Goal: Task Accomplishment & Management: Complete application form

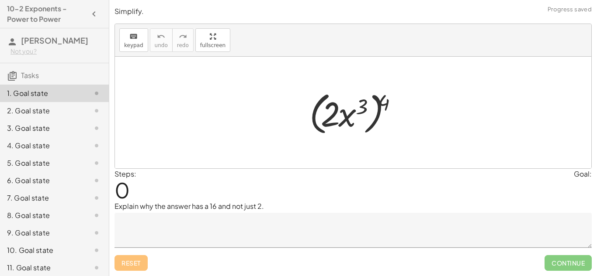
click at [368, 101] on div at bounding box center [356, 113] width 103 height 50
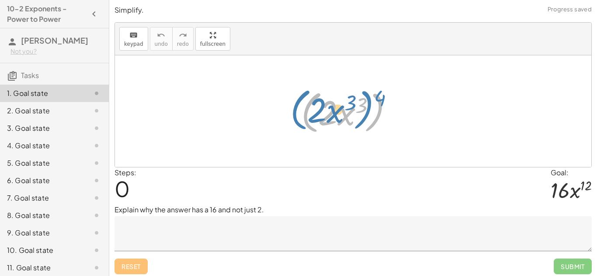
drag, startPoint x: 381, startPoint y: 102, endPoint x: 375, endPoint y: 101, distance: 6.2
click at [375, 101] on div at bounding box center [356, 111] width 119 height 50
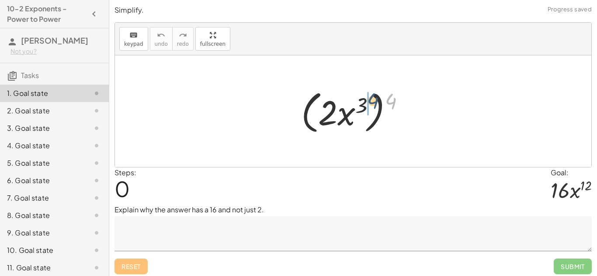
drag, startPoint x: 390, startPoint y: 101, endPoint x: 359, endPoint y: 105, distance: 30.3
click at [359, 105] on div at bounding box center [356, 111] width 119 height 50
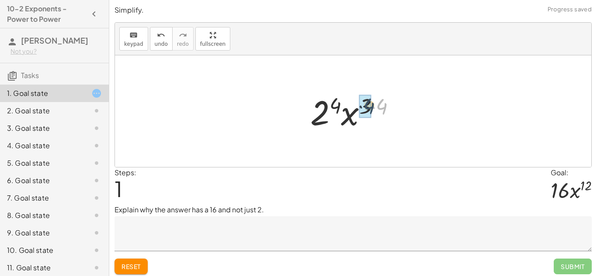
drag, startPoint x: 377, startPoint y: 110, endPoint x: 364, endPoint y: 110, distance: 13.1
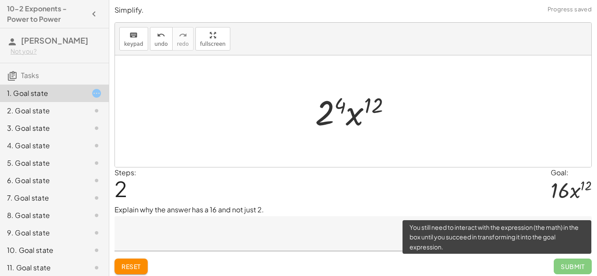
click at [566, 271] on span "Submit" at bounding box center [572, 267] width 38 height 16
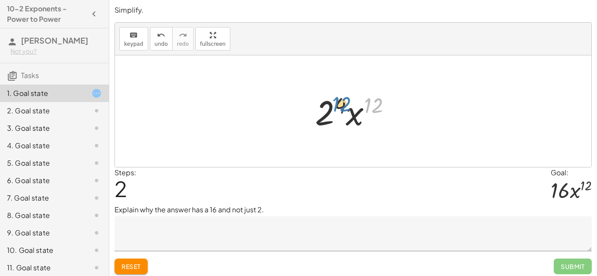
drag, startPoint x: 378, startPoint y: 104, endPoint x: 345, endPoint y: 102, distance: 32.3
click at [345, 102] on div at bounding box center [356, 111] width 91 height 45
drag, startPoint x: 343, startPoint y: 104, endPoint x: 377, endPoint y: 104, distance: 34.5
click at [377, 104] on div at bounding box center [356, 111] width 91 height 45
click at [358, 119] on div at bounding box center [356, 111] width 91 height 45
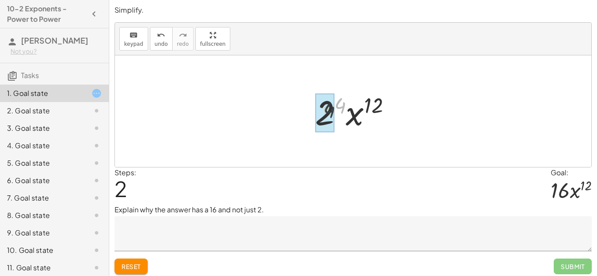
drag, startPoint x: 340, startPoint y: 106, endPoint x: 326, endPoint y: 111, distance: 14.5
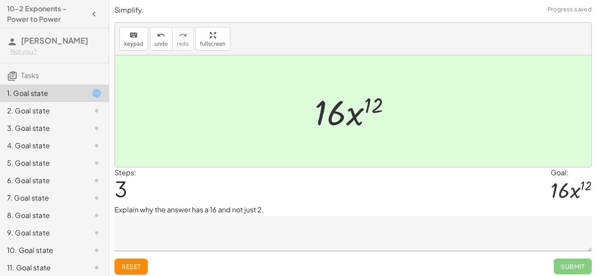
click at [325, 238] on textarea at bounding box center [352, 234] width 477 height 35
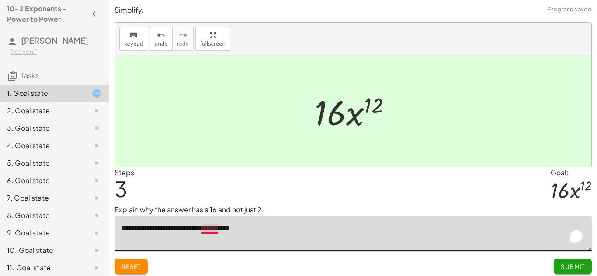
click at [214, 231] on textarea "**********" at bounding box center [352, 234] width 477 height 35
click at [260, 228] on textarea "**********" at bounding box center [352, 234] width 477 height 35
type textarea "**********"
click at [569, 265] on span "Submit" at bounding box center [572, 267] width 24 height 8
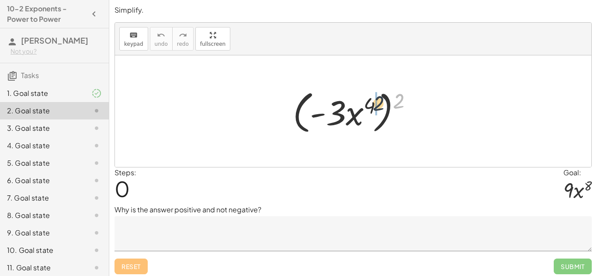
drag, startPoint x: 397, startPoint y: 98, endPoint x: 371, endPoint y: 101, distance: 25.9
click at [371, 101] on div at bounding box center [355, 111] width 135 height 50
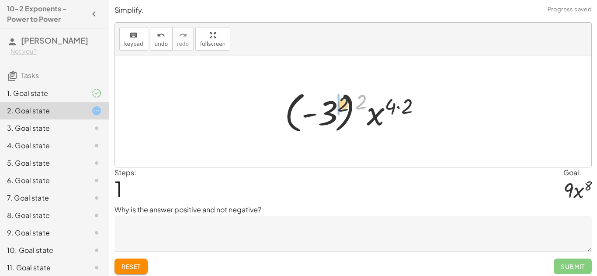
drag, startPoint x: 364, startPoint y: 100, endPoint x: 335, endPoint y: 104, distance: 29.2
click at [335, 104] on div at bounding box center [356, 111] width 152 height 48
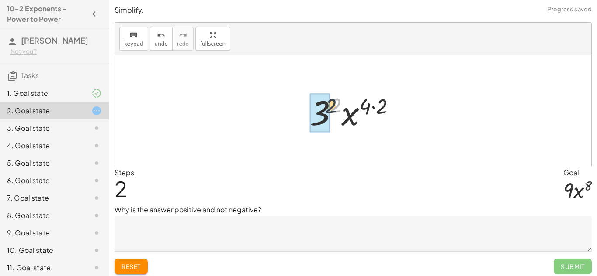
drag, startPoint x: 335, startPoint y: 104, endPoint x: 322, endPoint y: 107, distance: 12.9
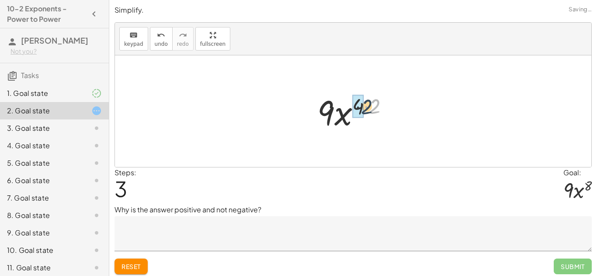
drag, startPoint x: 373, startPoint y: 107, endPoint x: 362, endPoint y: 107, distance: 11.8
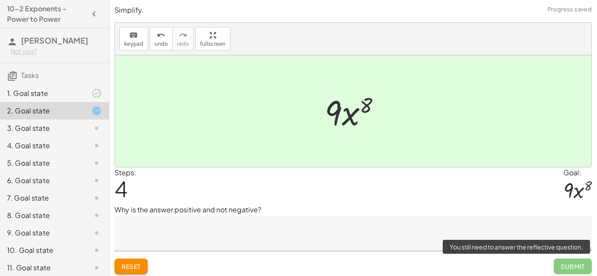
click at [574, 266] on span "Submit" at bounding box center [572, 267] width 38 height 16
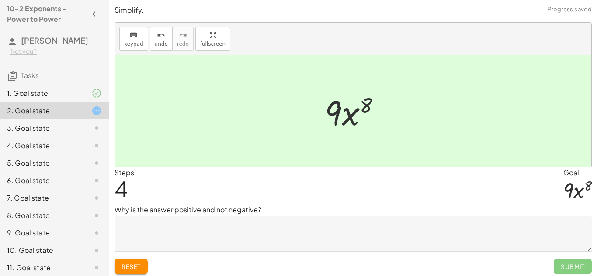
click at [303, 224] on textarea at bounding box center [352, 234] width 477 height 35
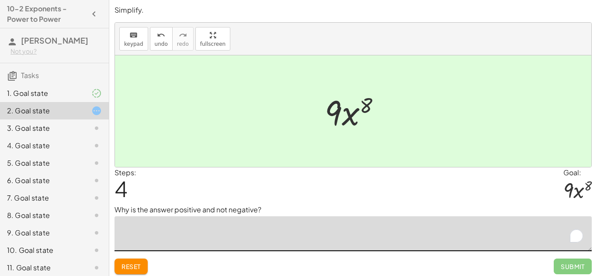
click at [141, 264] on span "Reset" at bounding box center [130, 267] width 19 height 8
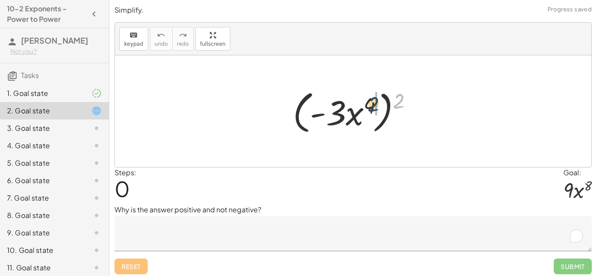
drag, startPoint x: 397, startPoint y: 100, endPoint x: 369, endPoint y: 104, distance: 27.7
click at [369, 104] on div at bounding box center [355, 111] width 135 height 50
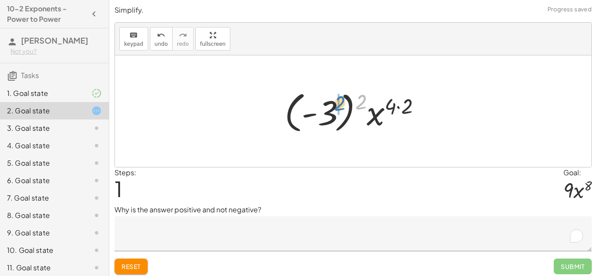
drag, startPoint x: 360, startPoint y: 104, endPoint x: 335, endPoint y: 104, distance: 25.3
click at [335, 104] on div at bounding box center [356, 111] width 152 height 48
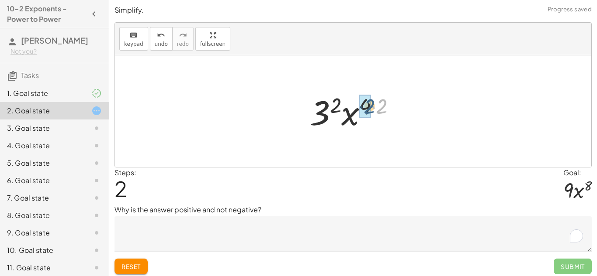
drag, startPoint x: 379, startPoint y: 107, endPoint x: 370, endPoint y: 107, distance: 8.7
click at [181, 228] on textarea "To enrich screen reader interactions, please activate Accessibility in Grammarl…" at bounding box center [352, 234] width 477 height 35
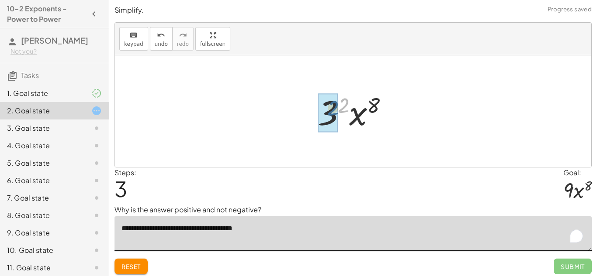
drag, startPoint x: 342, startPoint y: 113, endPoint x: 331, endPoint y: 115, distance: 10.8
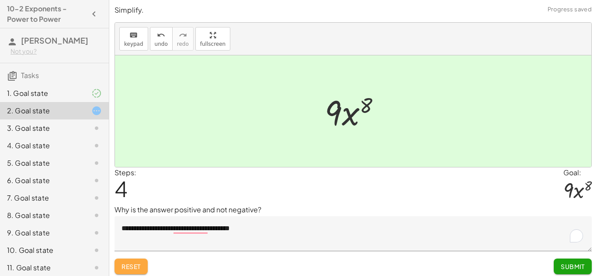
click at [128, 267] on span "Reset" at bounding box center [130, 267] width 19 height 8
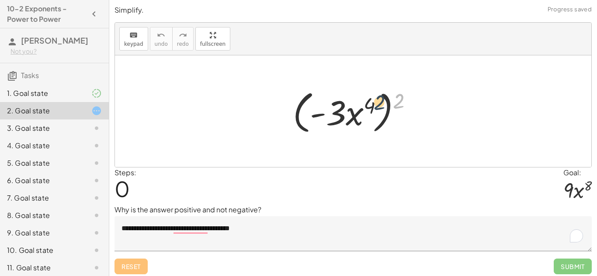
drag, startPoint x: 396, startPoint y: 104, endPoint x: 376, endPoint y: 105, distance: 20.1
click at [376, 105] on div at bounding box center [355, 111] width 135 height 50
drag, startPoint x: 399, startPoint y: 104, endPoint x: 365, endPoint y: 101, distance: 33.7
click at [365, 101] on div at bounding box center [355, 111] width 135 height 50
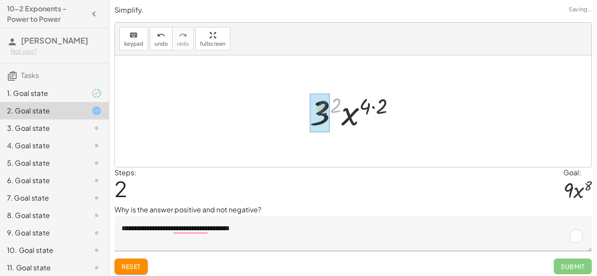
drag, startPoint x: 337, startPoint y: 103, endPoint x: 321, endPoint y: 106, distance: 17.0
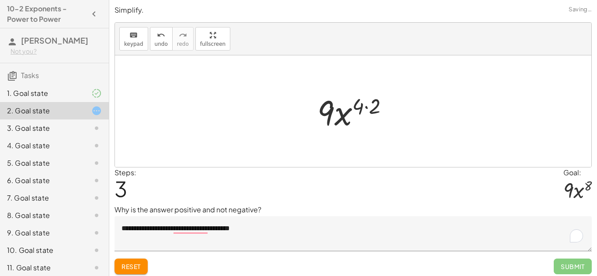
click at [263, 227] on textarea "**********" at bounding box center [352, 234] width 477 height 35
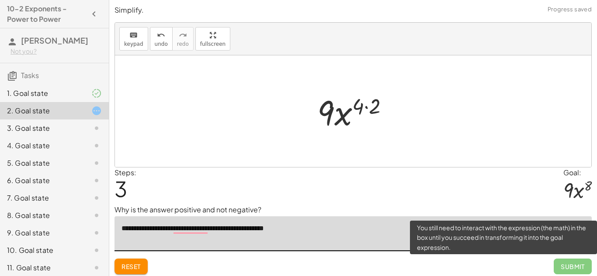
type textarea "**********"
click at [562, 269] on span "Submit" at bounding box center [572, 267] width 38 height 16
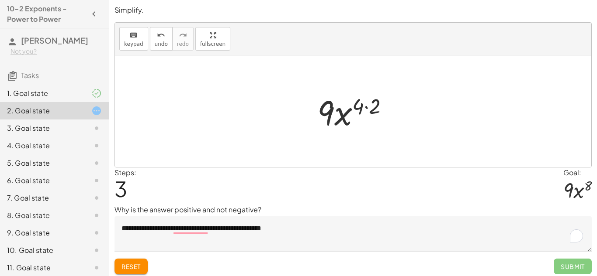
click at [322, 189] on div "Steps: 3 Goal: · 9 · x 8" at bounding box center [352, 187] width 477 height 38
click at [368, 233] on textarea "**********" at bounding box center [352, 234] width 477 height 35
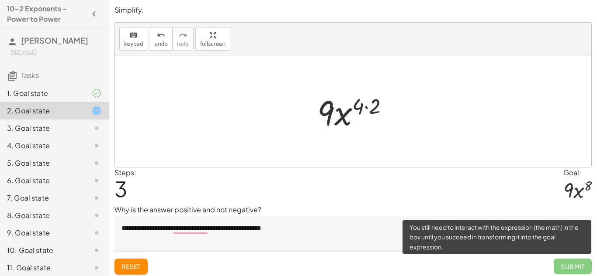
click at [580, 269] on span "Submit" at bounding box center [572, 267] width 38 height 16
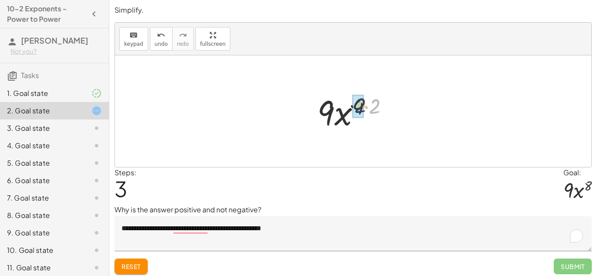
drag, startPoint x: 378, startPoint y: 105, endPoint x: 362, endPoint y: 104, distance: 16.2
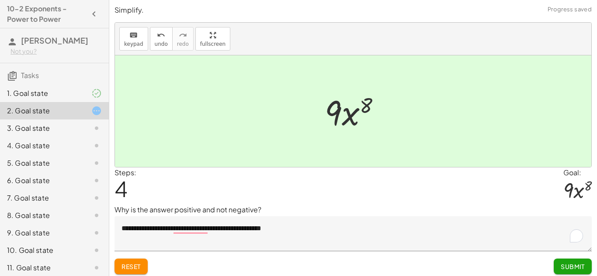
click at [571, 266] on span "Submit" at bounding box center [572, 267] width 24 height 8
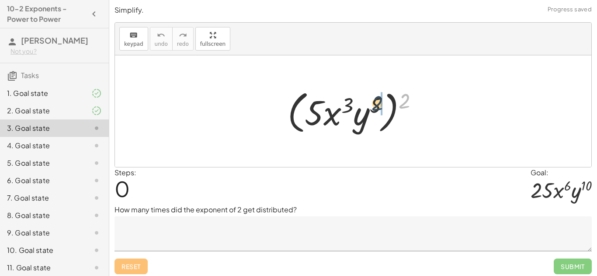
drag, startPoint x: 404, startPoint y: 97, endPoint x: 373, endPoint y: 99, distance: 31.1
click at [373, 99] on div at bounding box center [356, 111] width 146 height 50
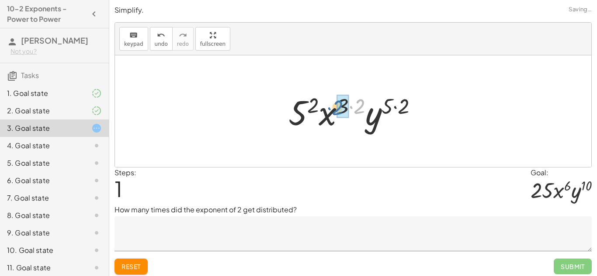
drag, startPoint x: 364, startPoint y: 104, endPoint x: 342, endPoint y: 105, distance: 21.9
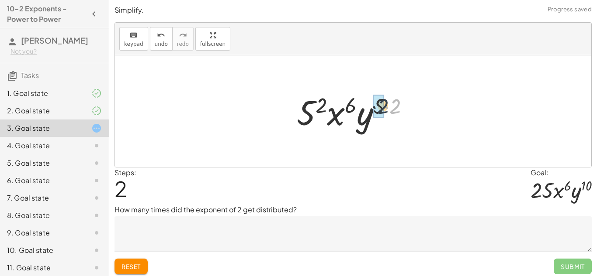
drag, startPoint x: 394, startPoint y: 104, endPoint x: 376, endPoint y: 103, distance: 17.5
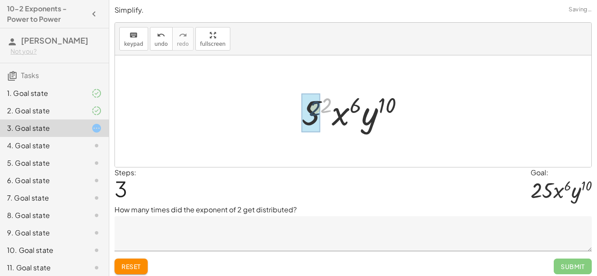
drag, startPoint x: 328, startPoint y: 106, endPoint x: 312, endPoint y: 109, distance: 15.7
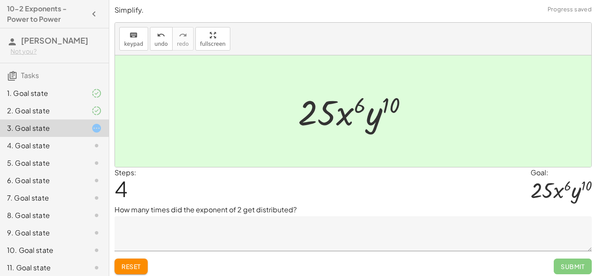
click at [125, 261] on button "Reset" at bounding box center [130, 267] width 33 height 16
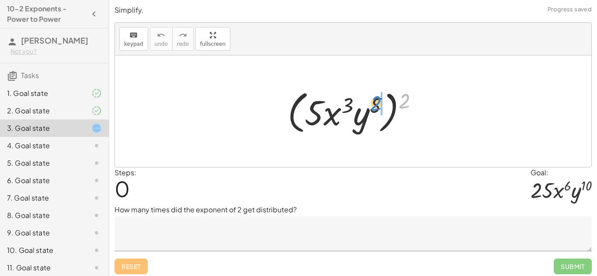
drag, startPoint x: 405, startPoint y: 102, endPoint x: 376, endPoint y: 104, distance: 28.5
click at [376, 104] on div at bounding box center [356, 111] width 146 height 50
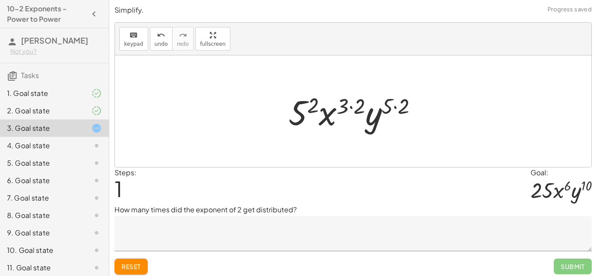
click at [190, 238] on textarea at bounding box center [352, 234] width 477 height 35
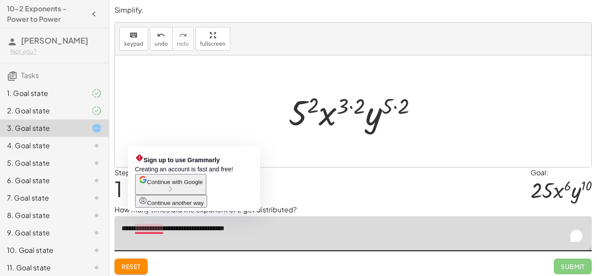
click at [163, 230] on textarea "**********" at bounding box center [352, 234] width 477 height 35
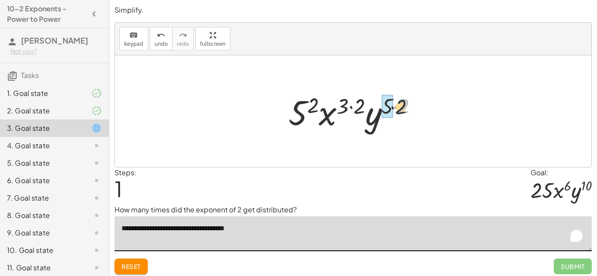
drag, startPoint x: 406, startPoint y: 100, endPoint x: 389, endPoint y: 102, distance: 17.2
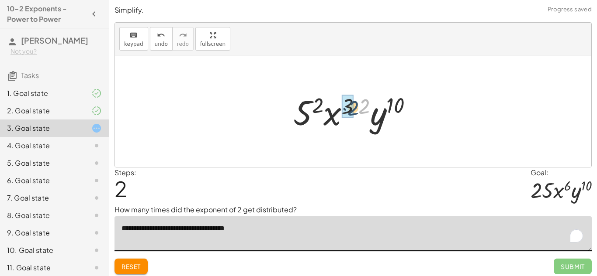
drag, startPoint x: 365, startPoint y: 101, endPoint x: 351, endPoint y: 102, distance: 14.0
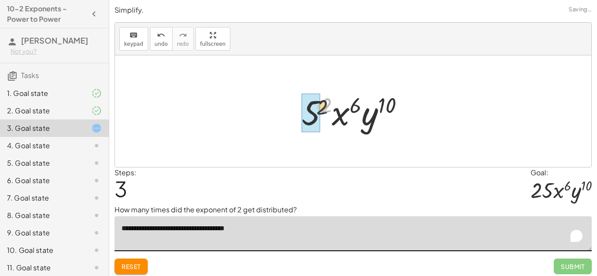
drag, startPoint x: 327, startPoint y: 103, endPoint x: 310, endPoint y: 110, distance: 19.0
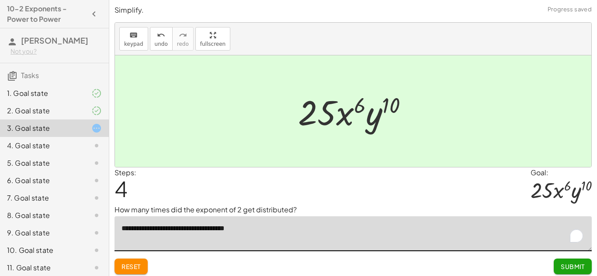
type textarea "**********"
click at [570, 264] on span "Submit" at bounding box center [572, 267] width 24 height 8
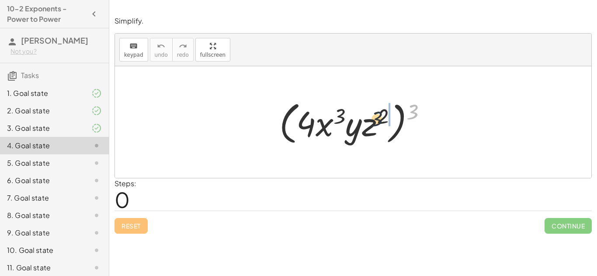
drag, startPoint x: 415, startPoint y: 112, endPoint x: 375, endPoint y: 121, distance: 41.5
click at [375, 121] on div at bounding box center [356, 122] width 163 height 50
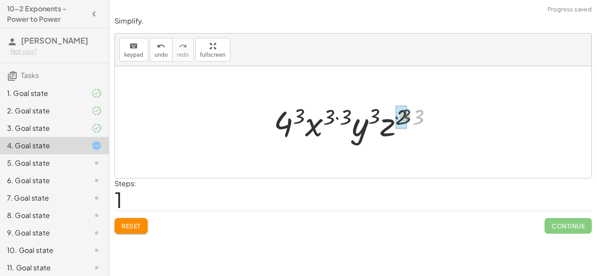
drag, startPoint x: 414, startPoint y: 121, endPoint x: 401, endPoint y: 121, distance: 13.5
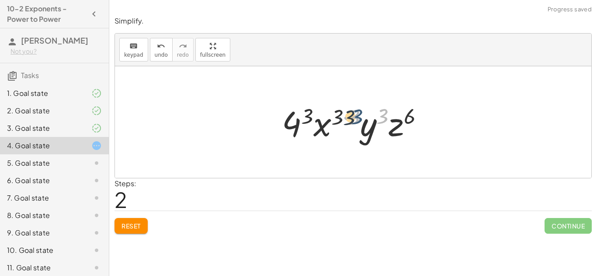
drag, startPoint x: 385, startPoint y: 115, endPoint x: 357, endPoint y: 115, distance: 27.5
click at [357, 115] on div at bounding box center [356, 122] width 158 height 45
drag, startPoint x: 353, startPoint y: 114, endPoint x: 341, endPoint y: 116, distance: 12.0
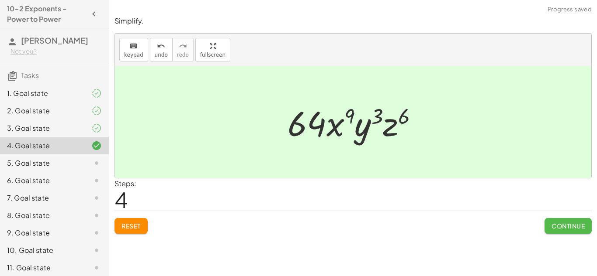
click at [572, 230] on span "Continue" at bounding box center [567, 226] width 33 height 8
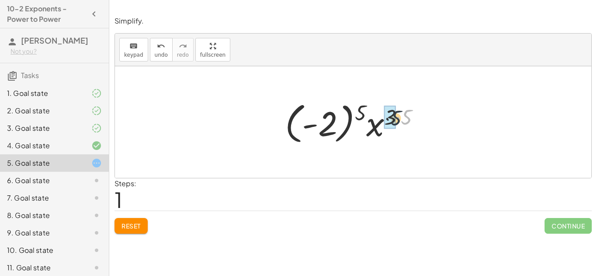
drag, startPoint x: 406, startPoint y: 116, endPoint x: 393, endPoint y: 117, distance: 13.6
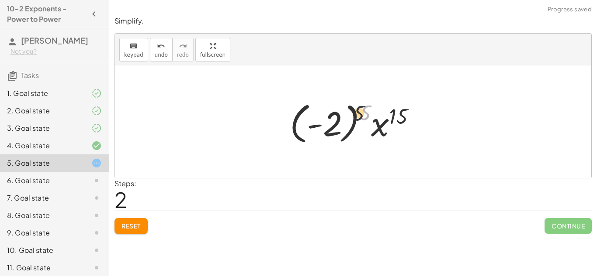
drag, startPoint x: 365, startPoint y: 111, endPoint x: 331, endPoint y: 114, distance: 34.2
click at [331, 114] on div at bounding box center [356, 122] width 142 height 48
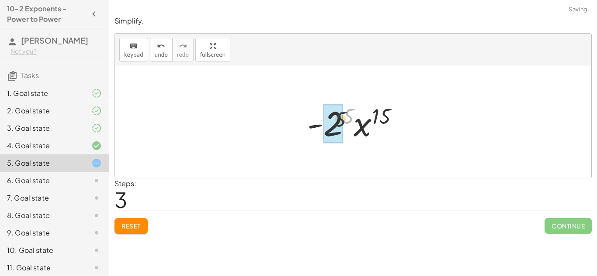
drag, startPoint x: 345, startPoint y: 115, endPoint x: 334, endPoint y: 119, distance: 11.9
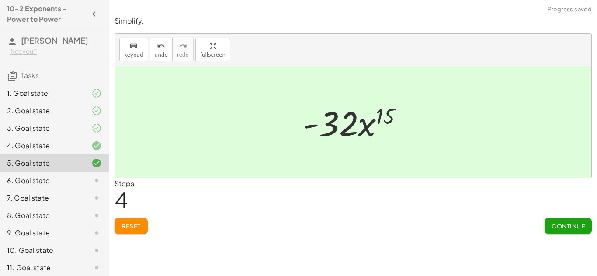
click at [563, 227] on span "Continue" at bounding box center [567, 226] width 33 height 8
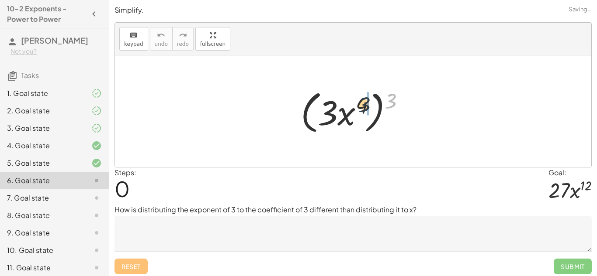
drag, startPoint x: 388, startPoint y: 92, endPoint x: 358, endPoint y: 96, distance: 30.4
click at [358, 96] on div at bounding box center [356, 111] width 120 height 50
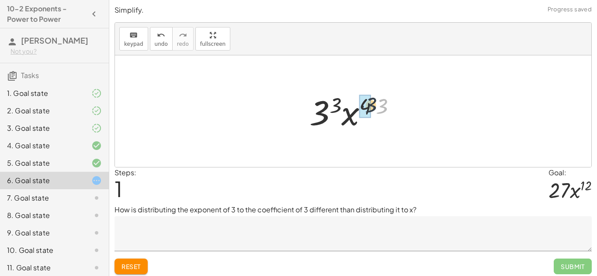
drag, startPoint x: 382, startPoint y: 104, endPoint x: 364, endPoint y: 102, distance: 18.5
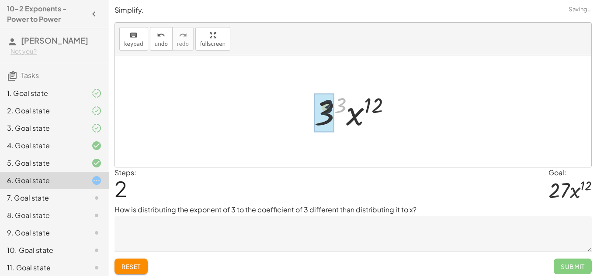
drag, startPoint x: 342, startPoint y: 104, endPoint x: 326, endPoint y: 106, distance: 16.3
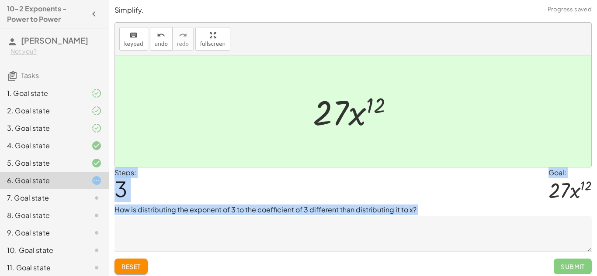
drag, startPoint x: 563, startPoint y: 260, endPoint x: 490, endPoint y: 161, distance: 123.4
click at [0, 0] on div "Simplify. keyboard keypad undo undo redo redo fullscreen ( · 3 · x 4 ) 3 · 3 3 …" at bounding box center [0, 0] width 0 height 0
click at [489, 161] on div at bounding box center [353, 111] width 476 height 112
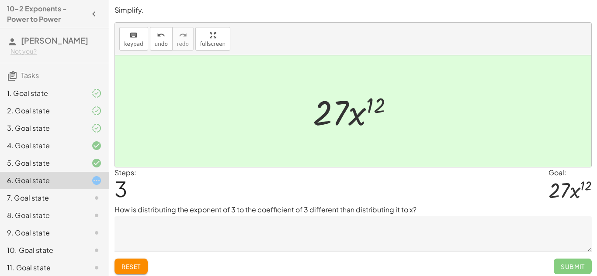
click at [139, 267] on span "Reset" at bounding box center [130, 267] width 19 height 8
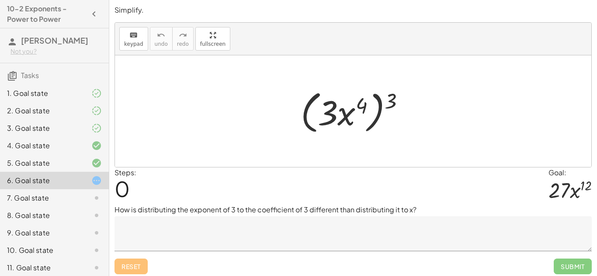
click at [279, 219] on textarea at bounding box center [352, 234] width 477 height 35
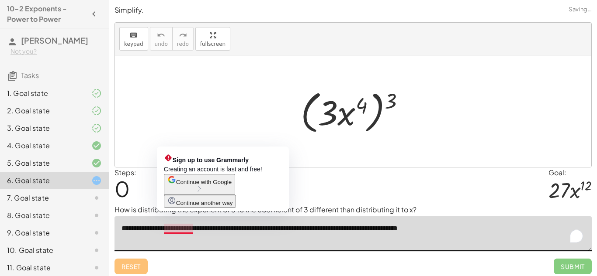
click at [181, 230] on textarea "**********" at bounding box center [352, 234] width 477 height 35
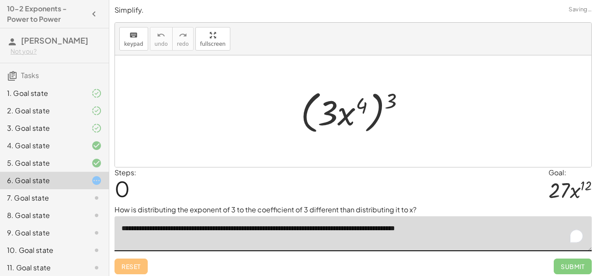
click at [463, 230] on textarea "**********" at bounding box center [352, 234] width 477 height 35
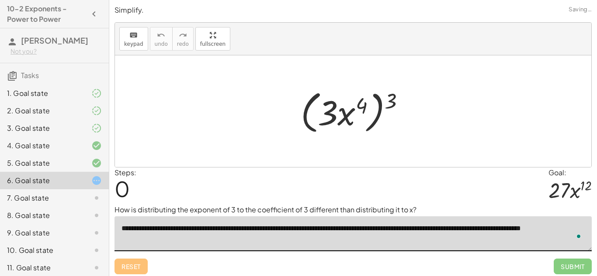
type textarea "**********"
drag, startPoint x: 396, startPoint y: 102, endPoint x: 372, endPoint y: 106, distance: 23.9
click at [372, 106] on div at bounding box center [356, 111] width 120 height 50
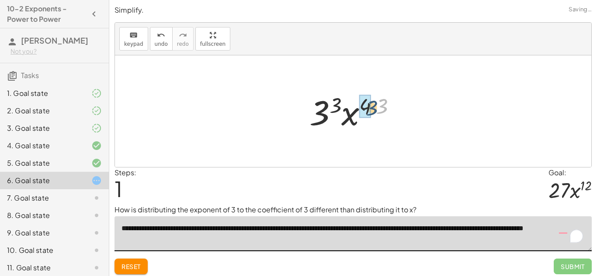
drag, startPoint x: 378, startPoint y: 107, endPoint x: 366, endPoint y: 109, distance: 11.9
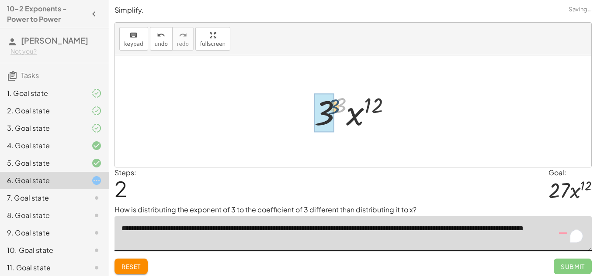
drag, startPoint x: 340, startPoint y: 105, endPoint x: 328, endPoint y: 107, distance: 11.7
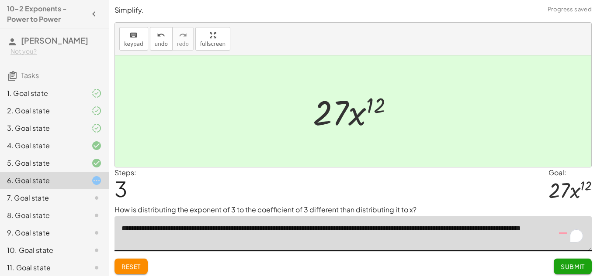
click at [570, 267] on span "Submit" at bounding box center [572, 267] width 24 height 8
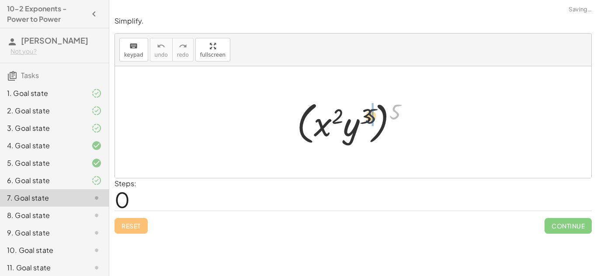
drag, startPoint x: 398, startPoint y: 108, endPoint x: 371, endPoint y: 113, distance: 27.1
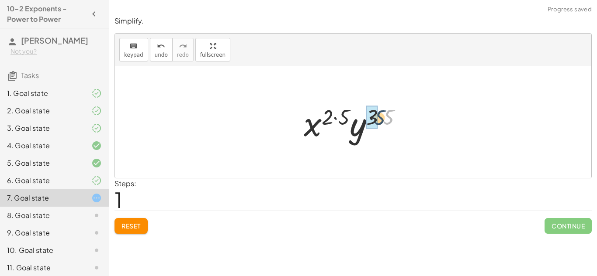
drag, startPoint x: 392, startPoint y: 114, endPoint x: 378, endPoint y: 115, distance: 14.0
click at [378, 115] on div at bounding box center [356, 122] width 114 height 45
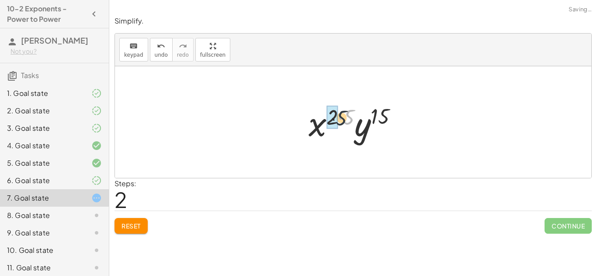
drag, startPoint x: 345, startPoint y: 117, endPoint x: 330, endPoint y: 118, distance: 15.7
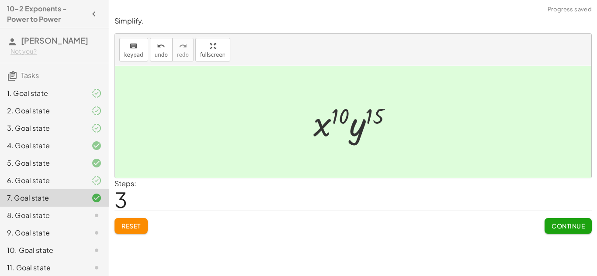
click at [565, 231] on button "Continue" at bounding box center [567, 226] width 47 height 16
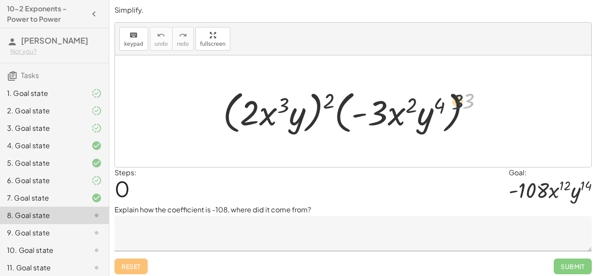
drag, startPoint x: 467, startPoint y: 102, endPoint x: 449, endPoint y: 103, distance: 18.4
click at [449, 103] on div at bounding box center [356, 111] width 276 height 50
drag, startPoint x: 466, startPoint y: 105, endPoint x: 431, endPoint y: 107, distance: 35.9
click at [431, 107] on div at bounding box center [356, 111] width 276 height 50
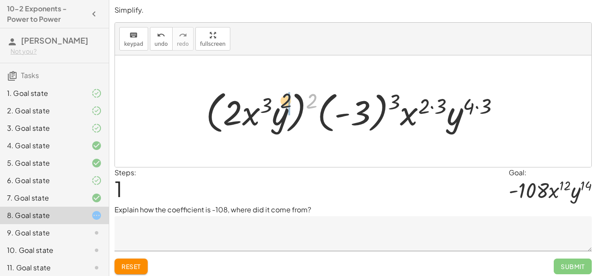
drag, startPoint x: 315, startPoint y: 104, endPoint x: 277, endPoint y: 104, distance: 37.6
click at [277, 104] on div at bounding box center [355, 111] width 309 height 50
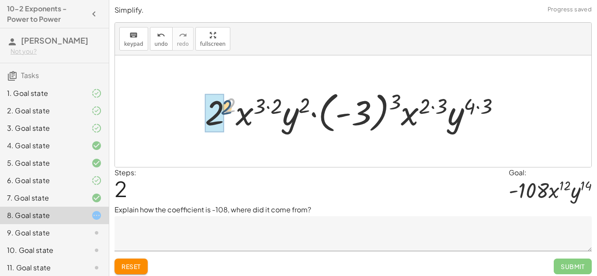
drag, startPoint x: 225, startPoint y: 102, endPoint x: 215, endPoint y: 107, distance: 11.4
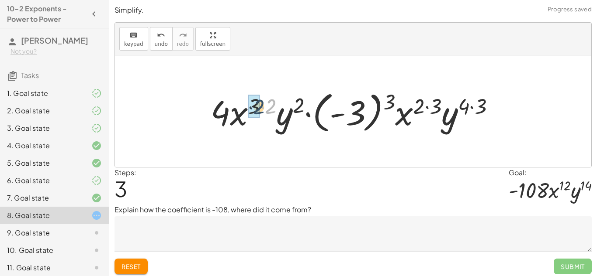
drag, startPoint x: 267, startPoint y: 106, endPoint x: 255, endPoint y: 107, distance: 12.7
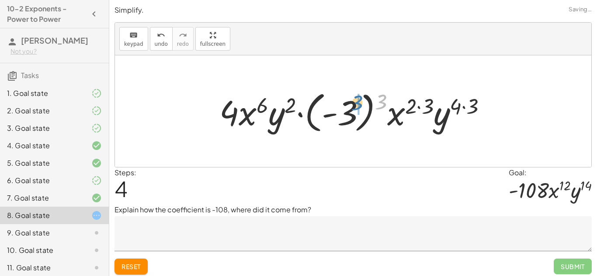
drag, startPoint x: 381, startPoint y: 104, endPoint x: 353, endPoint y: 106, distance: 28.1
click at [353, 106] on div at bounding box center [356, 111] width 283 height 48
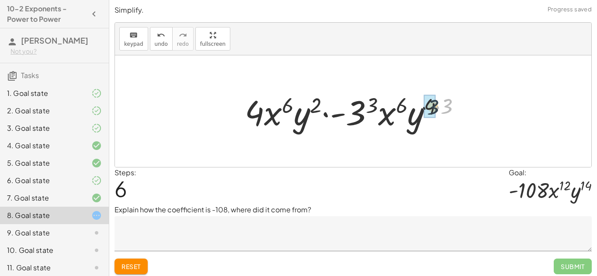
drag, startPoint x: 447, startPoint y: 108, endPoint x: 432, endPoint y: 109, distance: 14.9
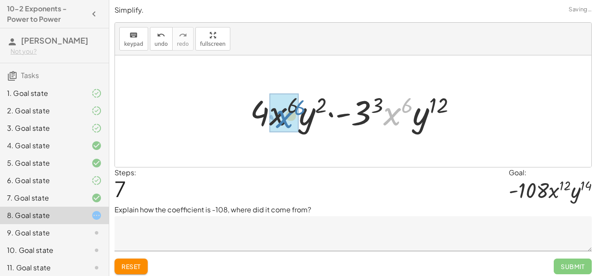
drag, startPoint x: 394, startPoint y: 117, endPoint x: 285, endPoint y: 120, distance: 109.2
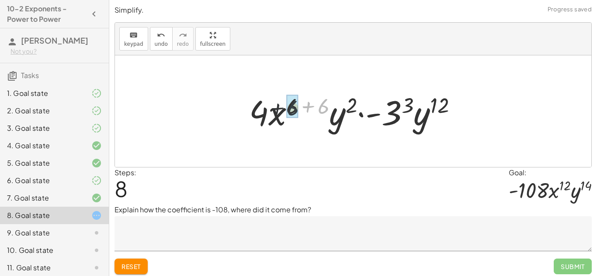
drag, startPoint x: 321, startPoint y: 106, endPoint x: 287, endPoint y: 107, distance: 33.7
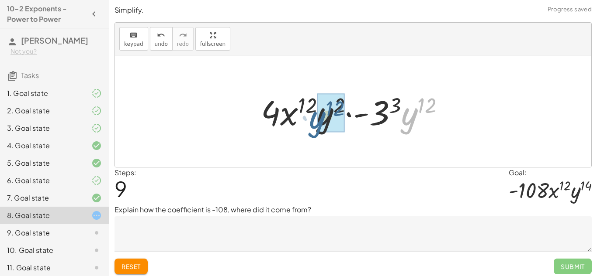
drag, startPoint x: 408, startPoint y: 119, endPoint x: 314, endPoint y: 122, distance: 93.9
click at [314, 122] on div at bounding box center [355, 111] width 199 height 45
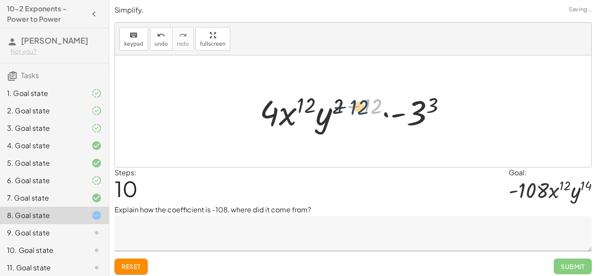
drag, startPoint x: 368, startPoint y: 105, endPoint x: 346, endPoint y: 105, distance: 21.8
click at [346, 105] on div at bounding box center [356, 111] width 203 height 45
drag, startPoint x: 365, startPoint y: 106, endPoint x: 339, endPoint y: 107, distance: 25.8
click at [339, 107] on div at bounding box center [356, 111] width 203 height 45
drag, startPoint x: 340, startPoint y: 107, endPoint x: 370, endPoint y: 107, distance: 30.6
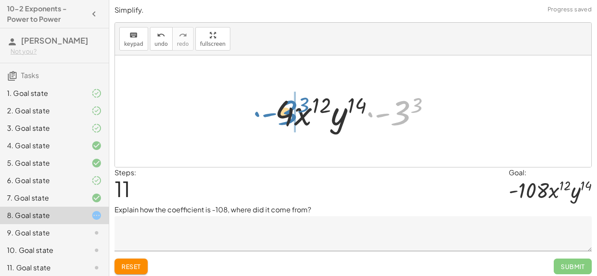
drag, startPoint x: 397, startPoint y: 112, endPoint x: 283, endPoint y: 112, distance: 113.1
click at [283, 112] on div at bounding box center [356, 111] width 172 height 45
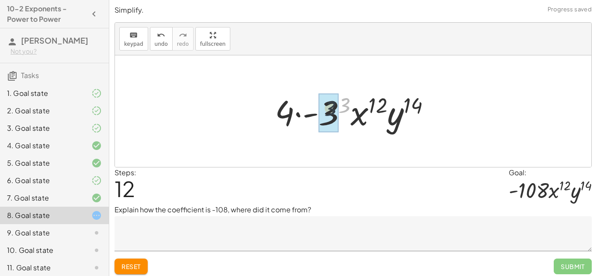
drag, startPoint x: 345, startPoint y: 107, endPoint x: 319, endPoint y: 112, distance: 26.3
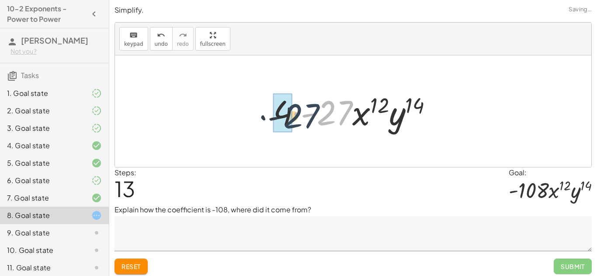
drag, startPoint x: 326, startPoint y: 115, endPoint x: 286, endPoint y: 117, distance: 40.2
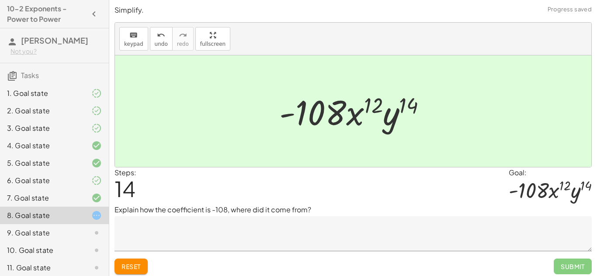
click at [174, 258] on div "Reset Submit" at bounding box center [352, 263] width 477 height 23
click at [155, 239] on textarea at bounding box center [352, 234] width 477 height 35
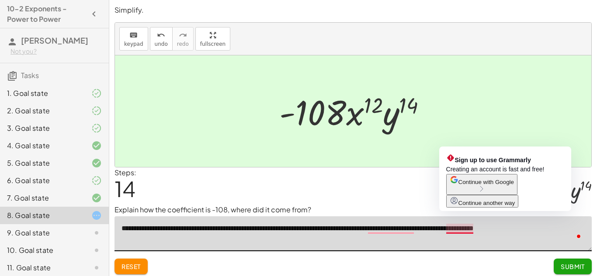
click at [473, 230] on textarea "**********" at bounding box center [352, 234] width 477 height 35
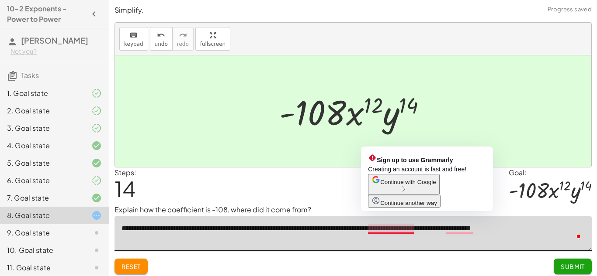
click at [384, 229] on textarea "**********" at bounding box center [352, 234] width 477 height 35
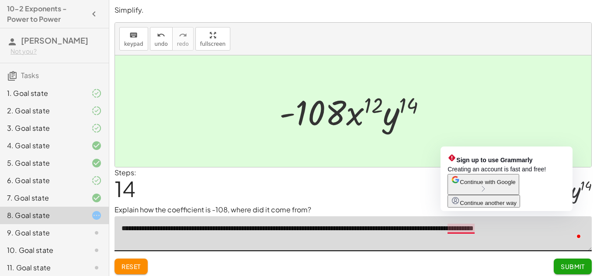
click at [463, 229] on textarea "**********" at bounding box center [352, 234] width 477 height 35
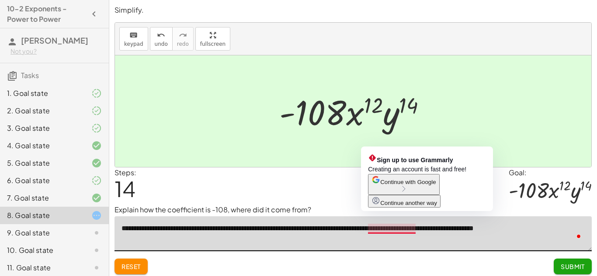
click at [386, 230] on textarea "**********" at bounding box center [352, 234] width 477 height 35
click at [391, 229] on textarea "**********" at bounding box center [352, 234] width 477 height 35
click at [394, 229] on textarea "**********" at bounding box center [352, 234] width 477 height 35
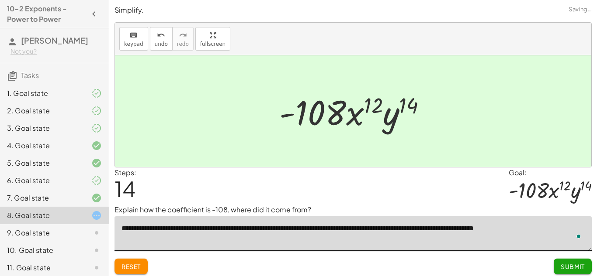
click at [397, 255] on div "Reset Submit" at bounding box center [352, 263] width 477 height 23
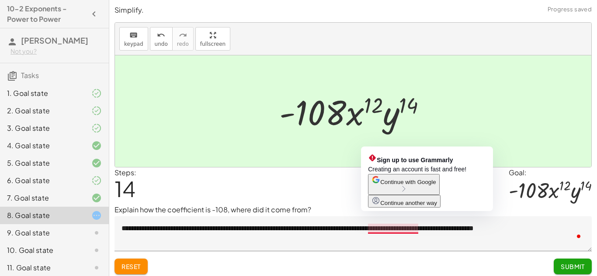
click at [395, 233] on textarea "**********" at bounding box center [352, 234] width 477 height 35
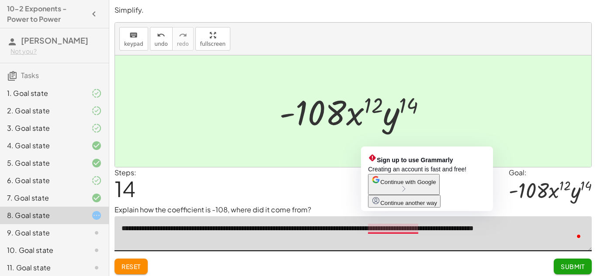
click at [383, 229] on textarea "**********" at bounding box center [352, 234] width 477 height 35
click at [394, 231] on textarea "**********" at bounding box center [352, 234] width 477 height 35
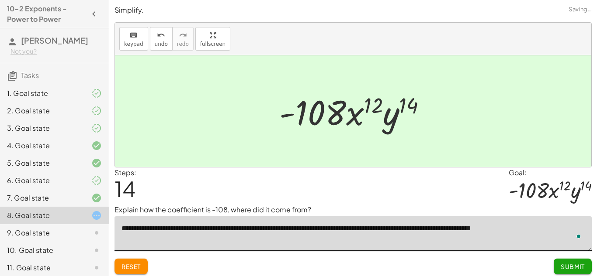
type textarea "**********"
click at [385, 197] on div "Steps: 14 Goal: · - 108 · x 12 · y 14" at bounding box center [352, 187] width 477 height 38
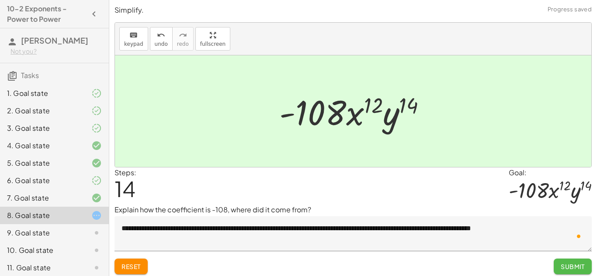
click at [556, 266] on button "Submit" at bounding box center [572, 267] width 38 height 16
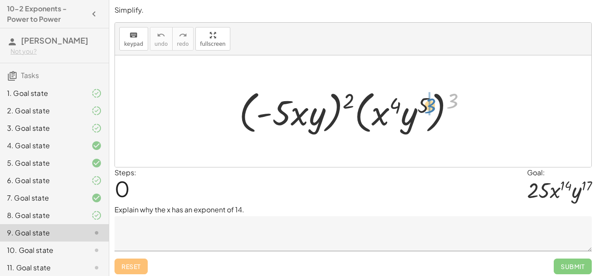
drag, startPoint x: 446, startPoint y: 98, endPoint x: 422, endPoint y: 104, distance: 25.0
click at [422, 104] on div at bounding box center [356, 111] width 243 height 50
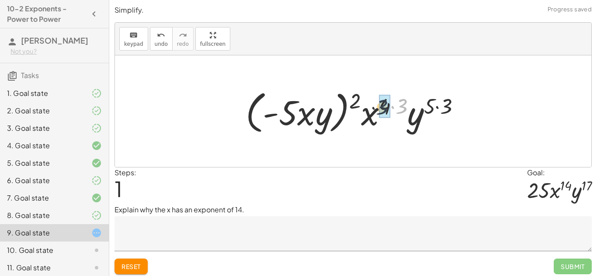
drag, startPoint x: 404, startPoint y: 108, endPoint x: 382, endPoint y: 109, distance: 22.7
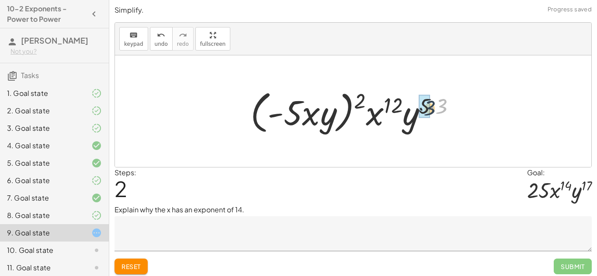
drag, startPoint x: 441, startPoint y: 107, endPoint x: 426, endPoint y: 109, distance: 14.9
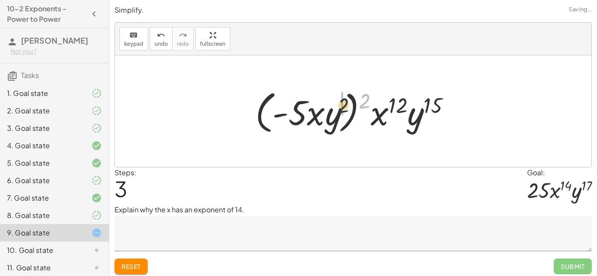
drag, startPoint x: 366, startPoint y: 96, endPoint x: 335, endPoint y: 103, distance: 31.4
click at [335, 103] on div at bounding box center [356, 111] width 211 height 50
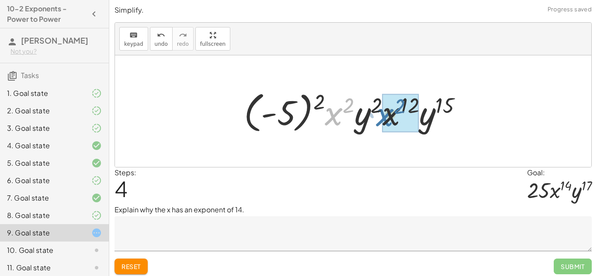
drag, startPoint x: 332, startPoint y: 119, endPoint x: 383, endPoint y: 120, distance: 51.1
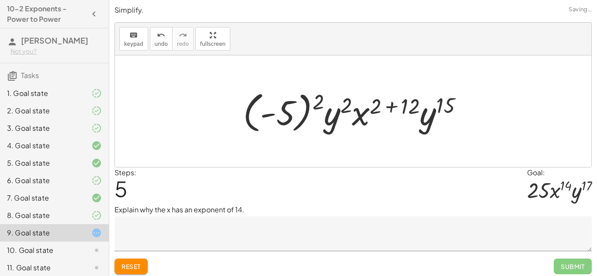
click at [159, 236] on textarea at bounding box center [352, 234] width 477 height 35
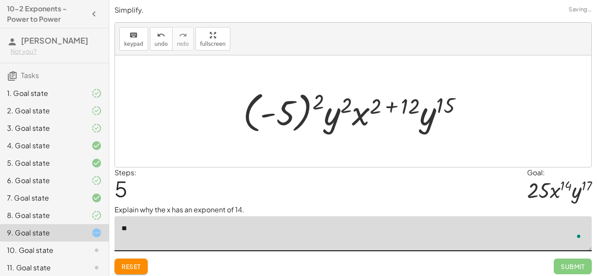
type textarea "*"
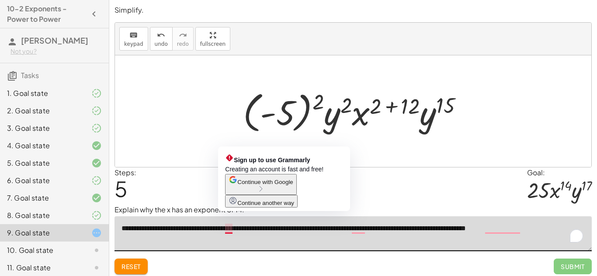
click at [233, 229] on textarea "**********" at bounding box center [352, 234] width 477 height 35
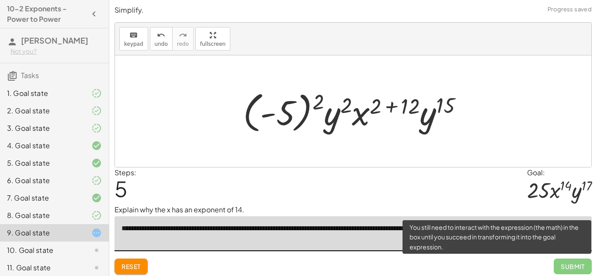
type textarea "**********"
click at [566, 264] on span "Submit" at bounding box center [572, 267] width 38 height 16
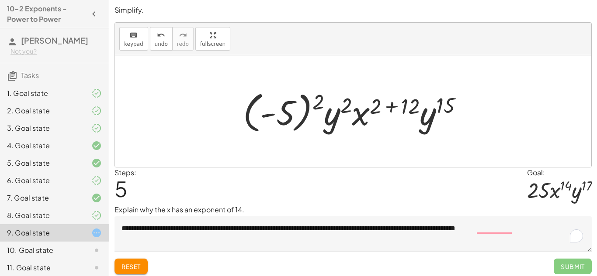
click at [421, 163] on div at bounding box center [353, 111] width 476 height 112
drag, startPoint x: 402, startPoint y: 106, endPoint x: 373, endPoint y: 106, distance: 28.8
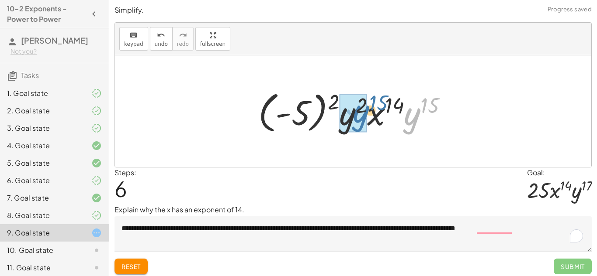
drag, startPoint x: 418, startPoint y: 123, endPoint x: 358, endPoint y: 118, distance: 60.0
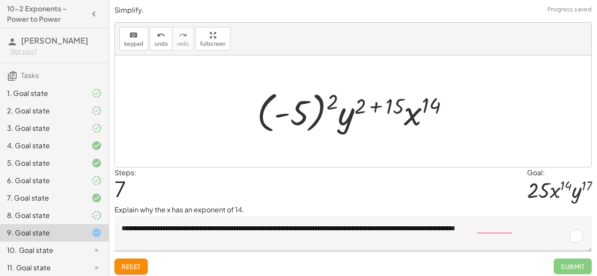
click at [290, 106] on div at bounding box center [355, 111] width 207 height 48
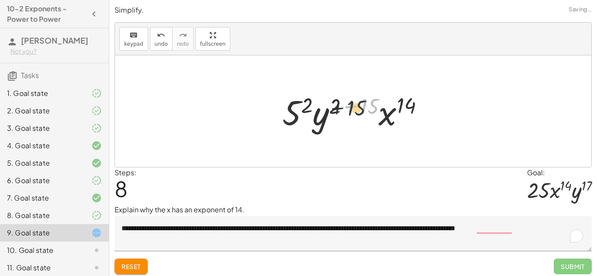
drag, startPoint x: 362, startPoint y: 105, endPoint x: 340, endPoint y: 107, distance: 21.9
click at [340, 107] on div at bounding box center [356, 111] width 157 height 45
drag, startPoint x: 336, startPoint y: 111, endPoint x: 374, endPoint y: 110, distance: 38.4
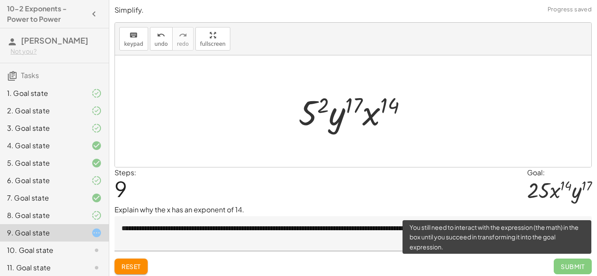
click at [566, 269] on span "Submit" at bounding box center [572, 267] width 38 height 16
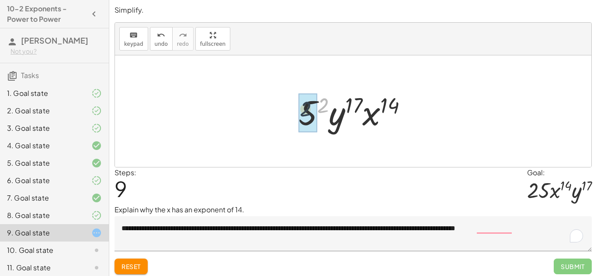
drag, startPoint x: 320, startPoint y: 110, endPoint x: 301, endPoint y: 114, distance: 19.6
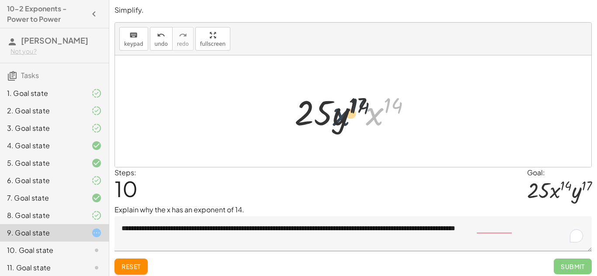
drag, startPoint x: 371, startPoint y: 114, endPoint x: 329, endPoint y: 112, distance: 41.9
click at [329, 112] on div at bounding box center [356, 111] width 132 height 45
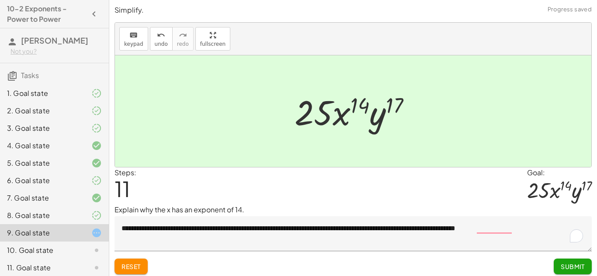
click at [572, 267] on span "Submit" at bounding box center [572, 267] width 24 height 8
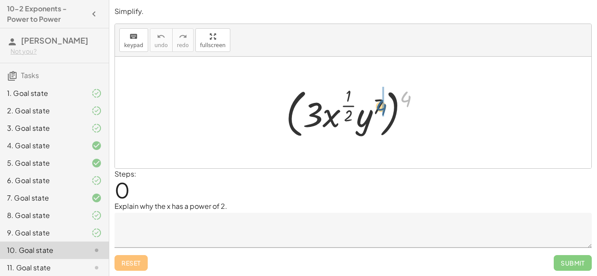
drag, startPoint x: 406, startPoint y: 96, endPoint x: 379, endPoint y: 103, distance: 28.1
click at [379, 103] on div at bounding box center [355, 112] width 149 height 57
